Goal: Information Seeking & Learning: Find specific fact

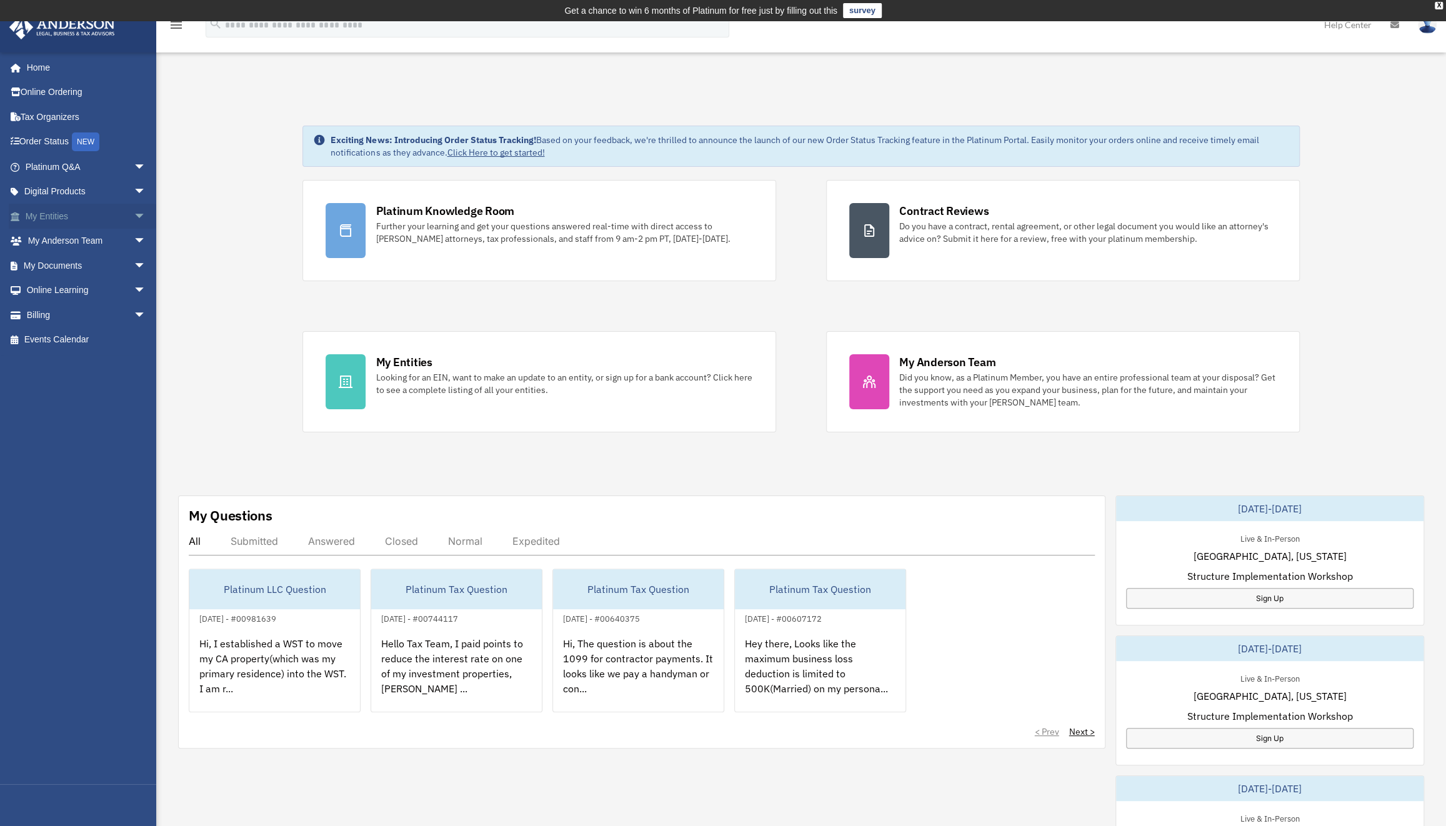
click at [52, 217] on link "My Entities arrow_drop_down" at bounding box center [87, 216] width 156 height 25
click at [134, 214] on span "arrow_drop_down" at bounding box center [146, 217] width 25 height 26
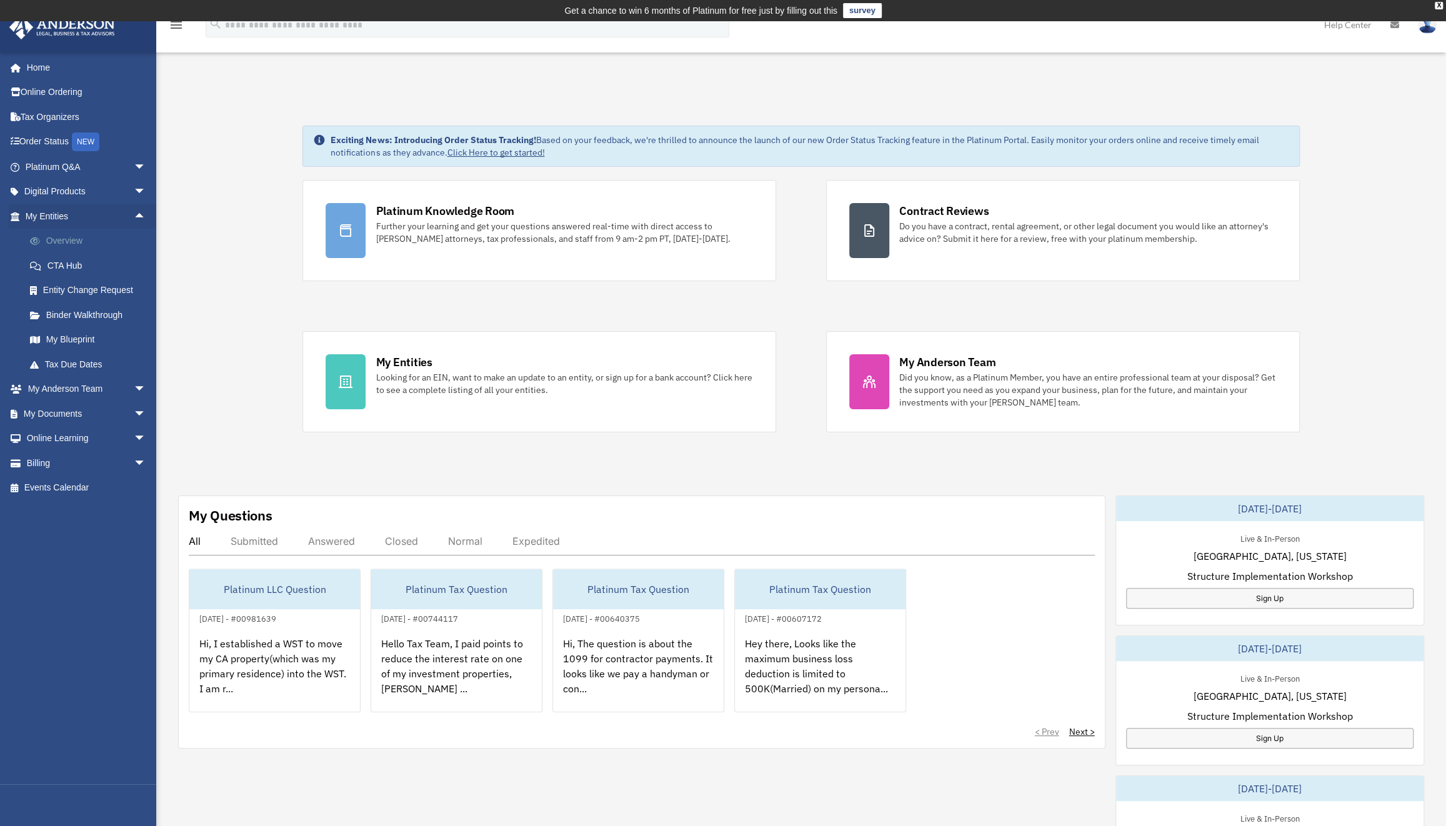
click at [78, 236] on link "Overview" at bounding box center [90, 241] width 147 height 25
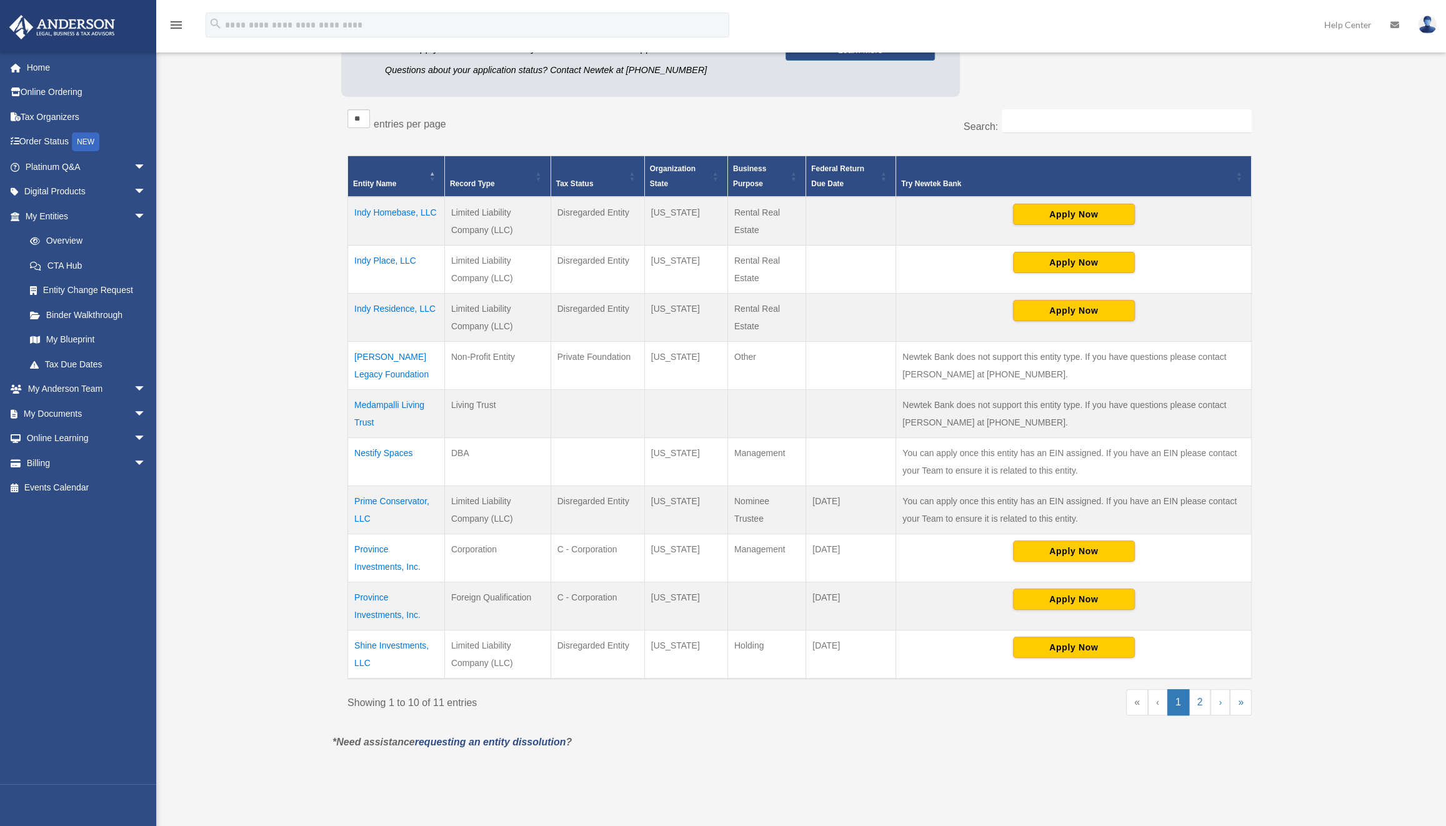
scroll to position [227, 0]
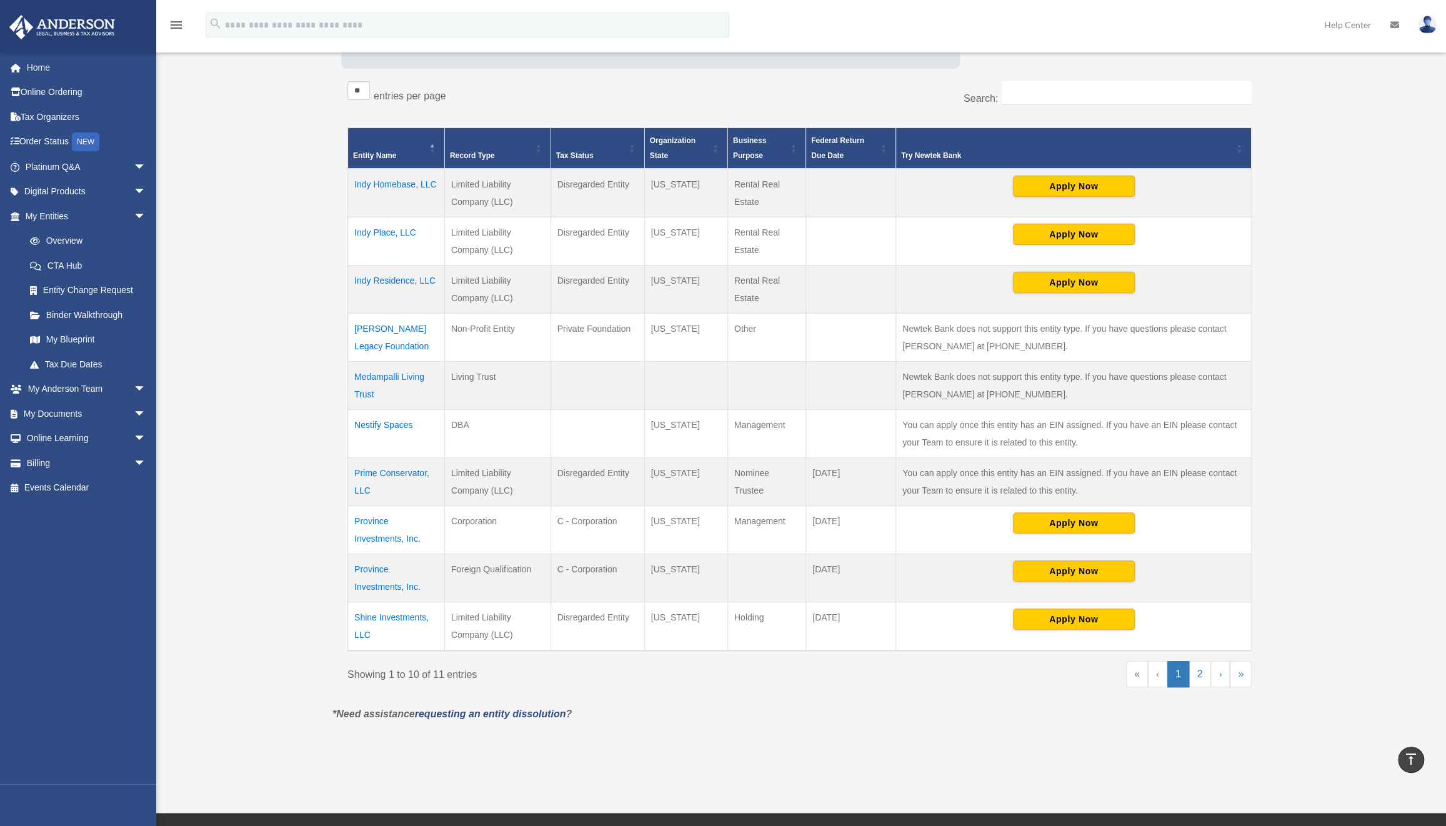
click at [394, 334] on td "[PERSON_NAME] Legacy Foundation" at bounding box center [396, 337] width 97 height 48
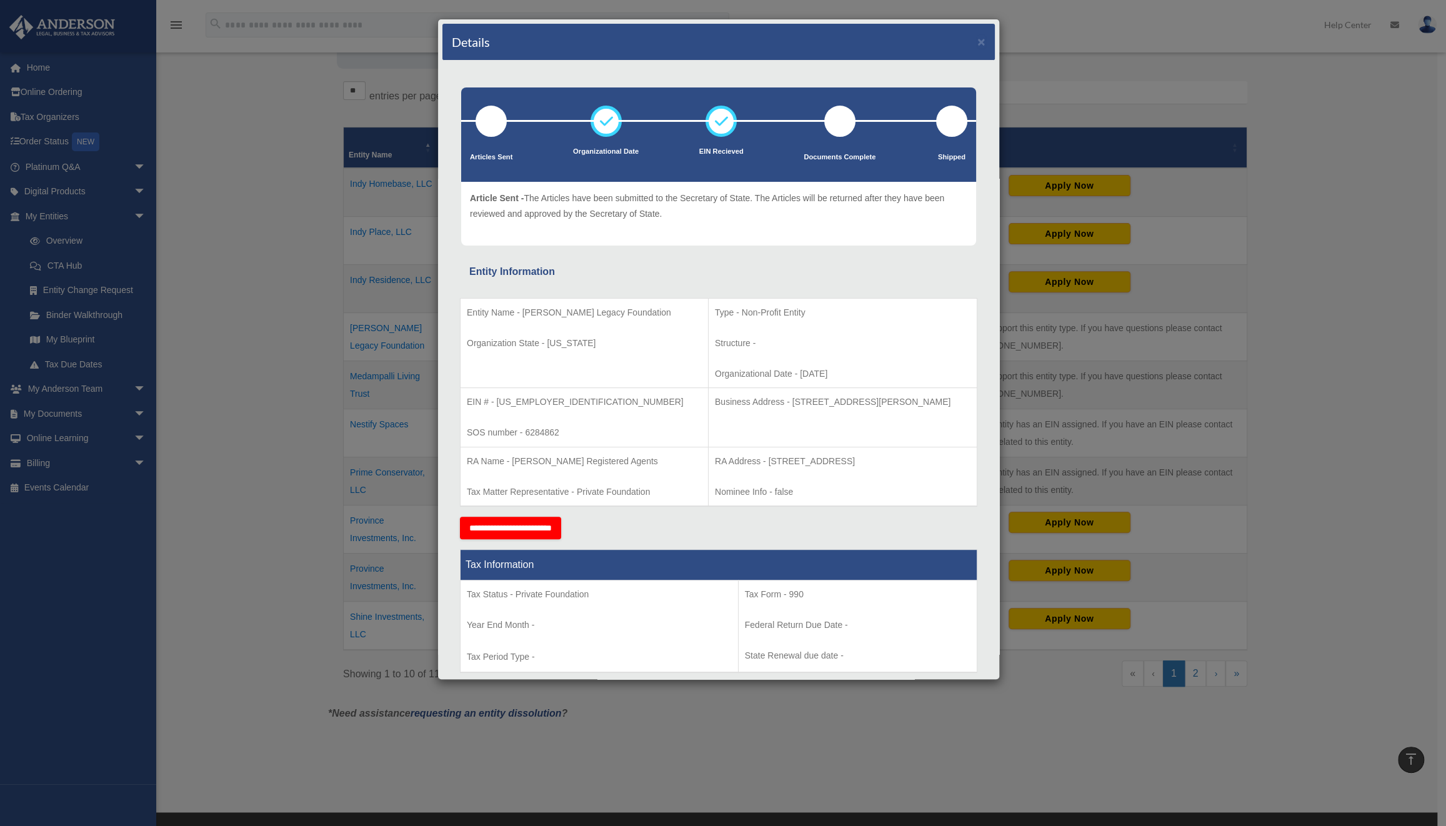
click at [752, 399] on p "Business Address - [STREET_ADDRESS][PERSON_NAME]" at bounding box center [843, 402] width 256 height 16
drag, startPoint x: 752, startPoint y: 402, endPoint x: 953, endPoint y: 398, distance: 201.2
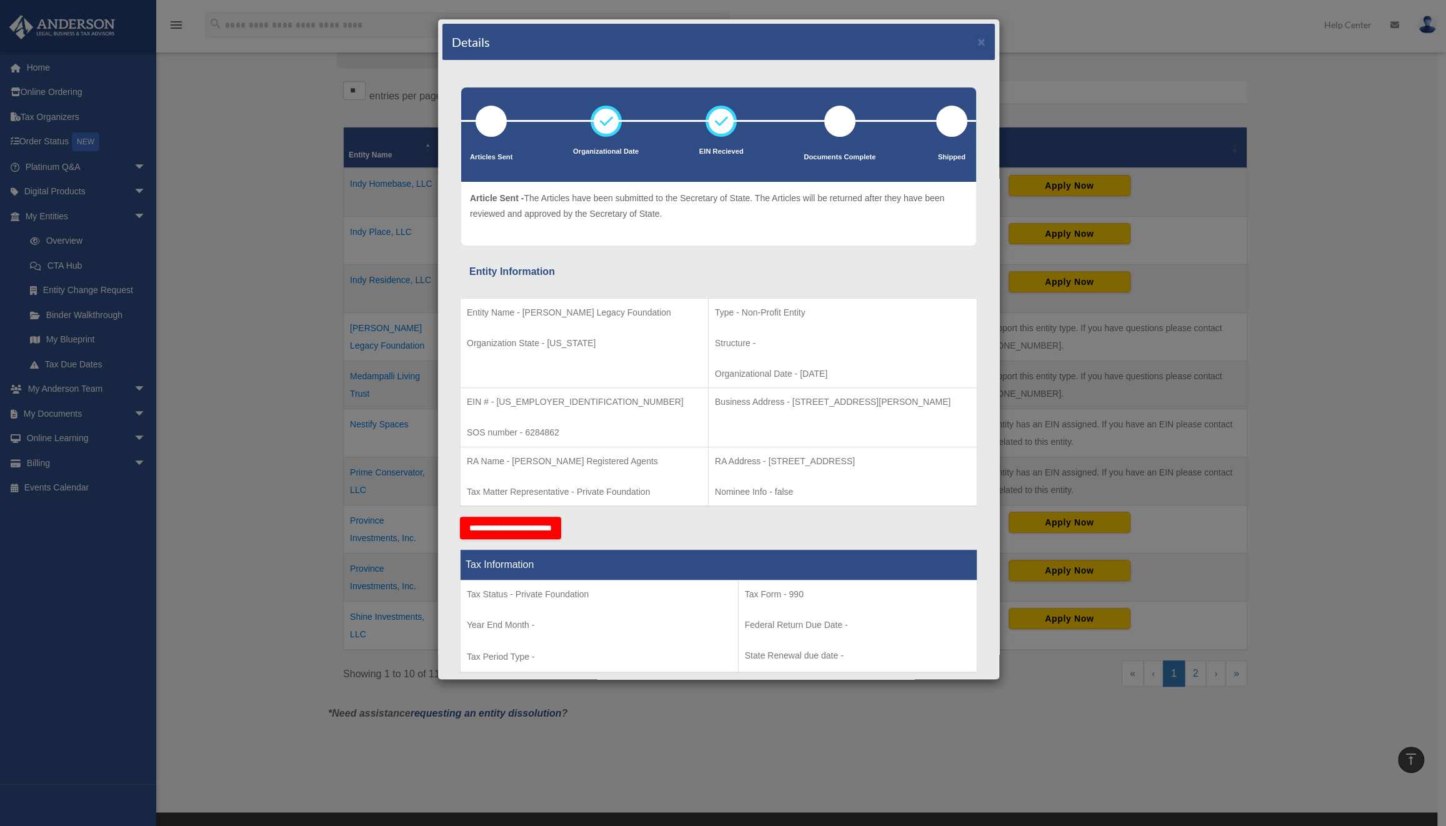
click at [953, 398] on p "Business Address - [STREET_ADDRESS][PERSON_NAME]" at bounding box center [843, 402] width 256 height 16
copy p "[STREET_ADDRESS][PERSON_NAME]"
click at [977, 38] on button "×" at bounding box center [981, 41] width 8 height 13
